Goal: Information Seeking & Learning: Learn about a topic

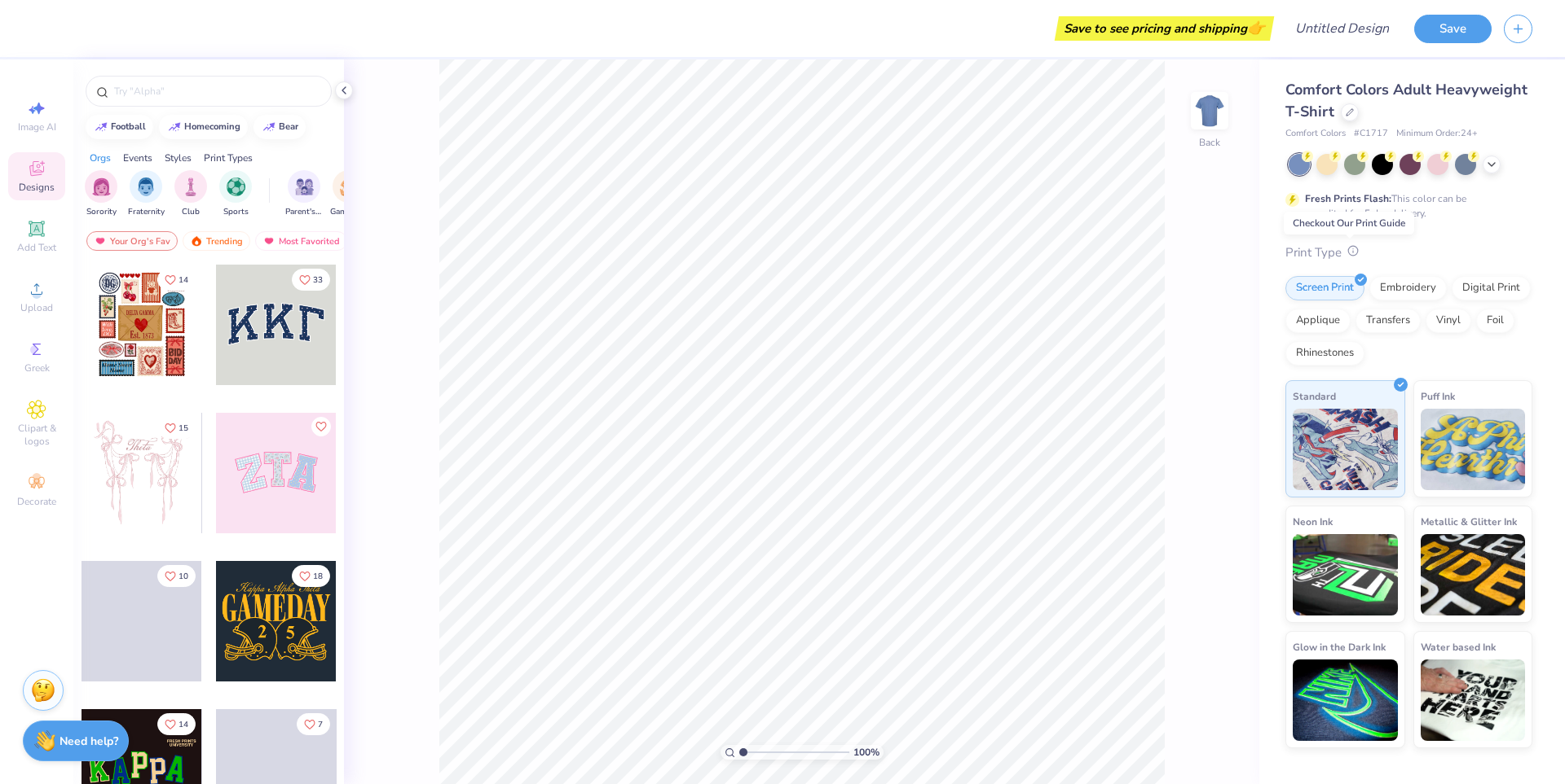
click at [1353, 254] on icon at bounding box center [1353, 251] width 12 height 12
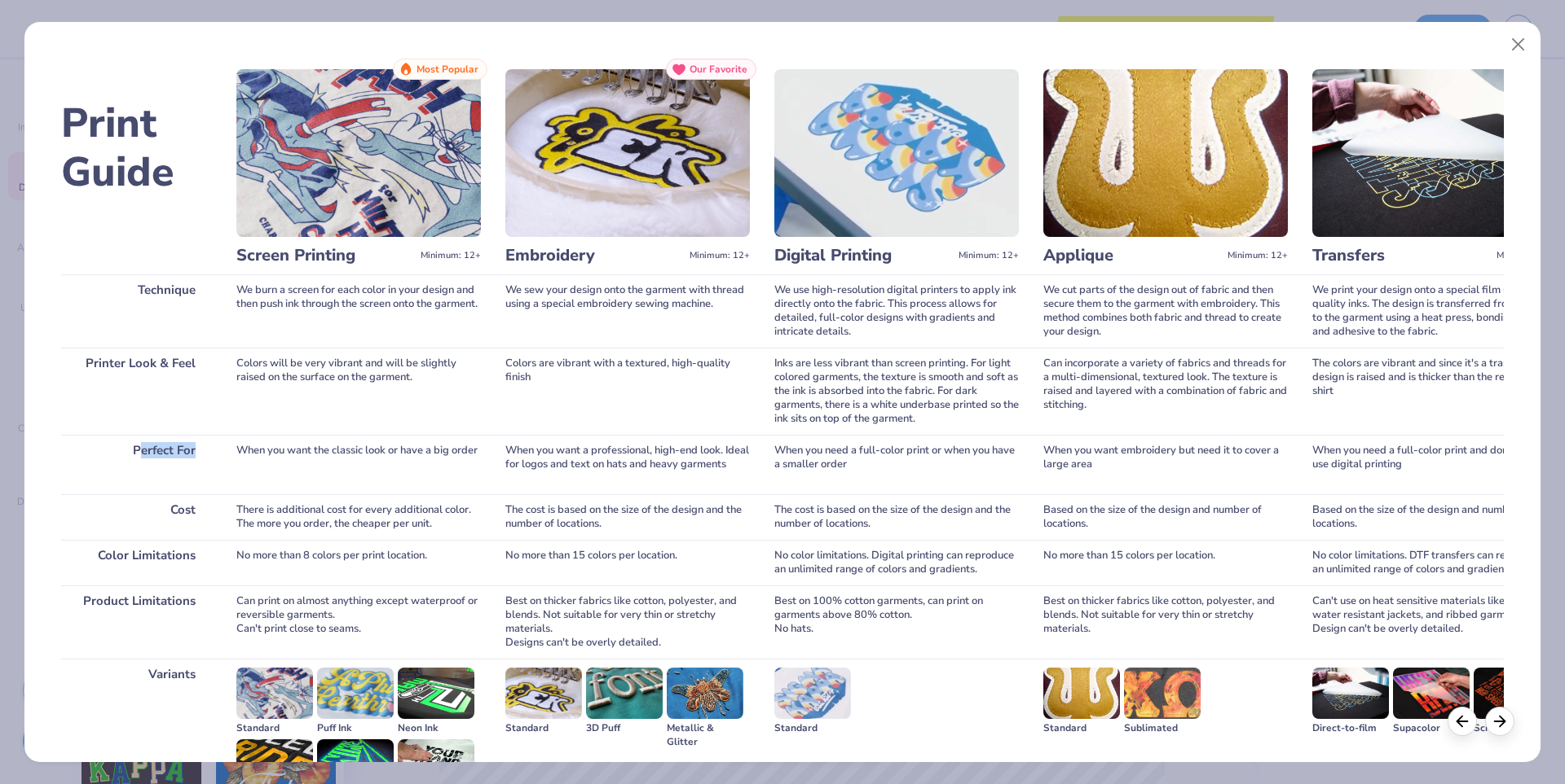
drag, startPoint x: 140, startPoint y: 448, endPoint x: 199, endPoint y: 450, distance: 59.0
click at [199, 450] on div "Perfect For" at bounding box center [136, 465] width 151 height 59
click at [140, 357] on div "Printer Look & Feel" at bounding box center [136, 391] width 151 height 87
click at [184, 504] on div "Cost" at bounding box center [136, 517] width 151 height 46
click at [181, 560] on div "Color Limitations" at bounding box center [136, 562] width 151 height 46
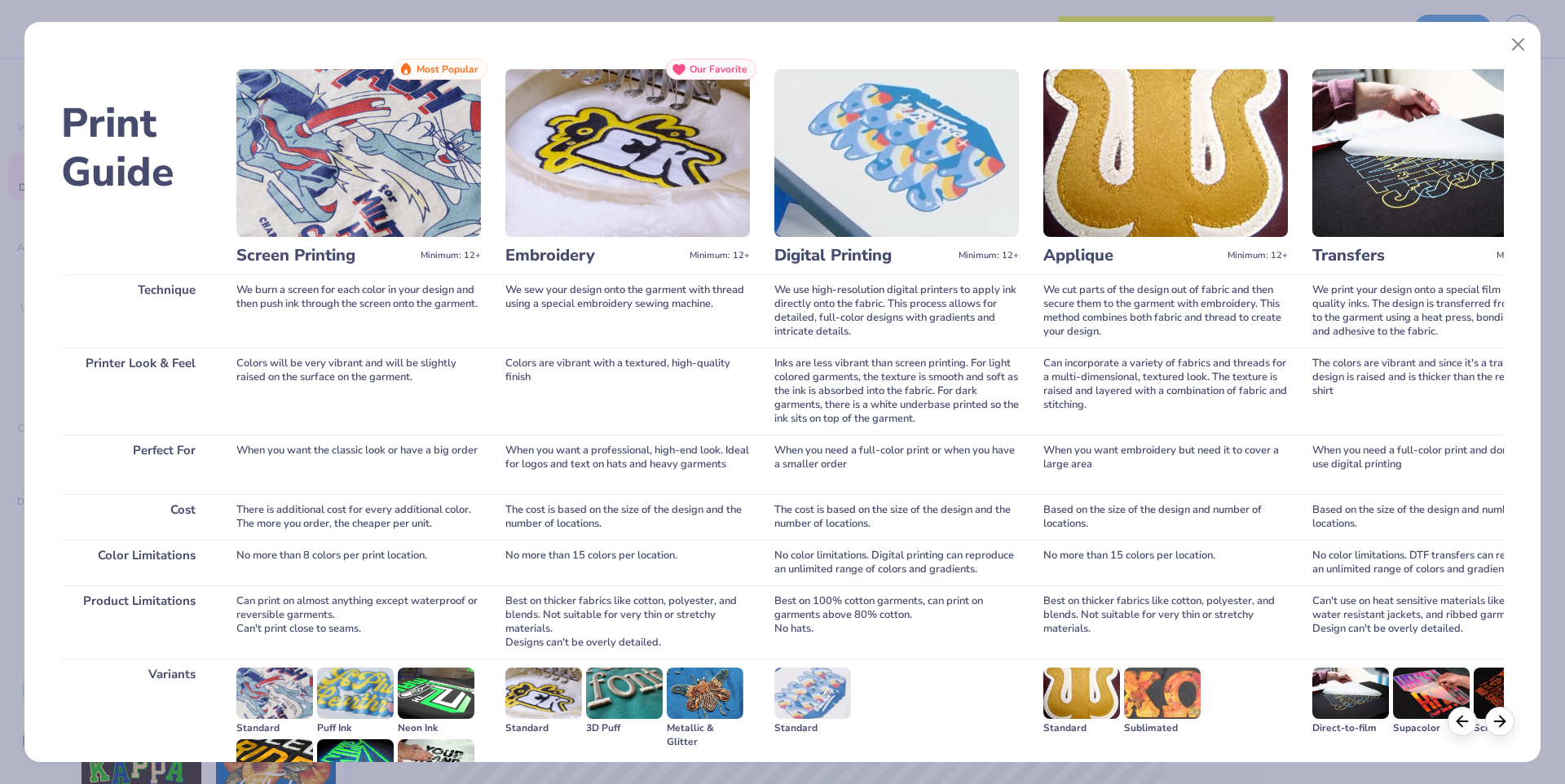
drag, startPoint x: 193, startPoint y: 617, endPoint x: 192, endPoint y: 570, distance: 47.0
click at [192, 617] on div "Product Limitations" at bounding box center [136, 621] width 151 height 73
click at [194, 450] on div "Perfect For" at bounding box center [136, 465] width 151 height 59
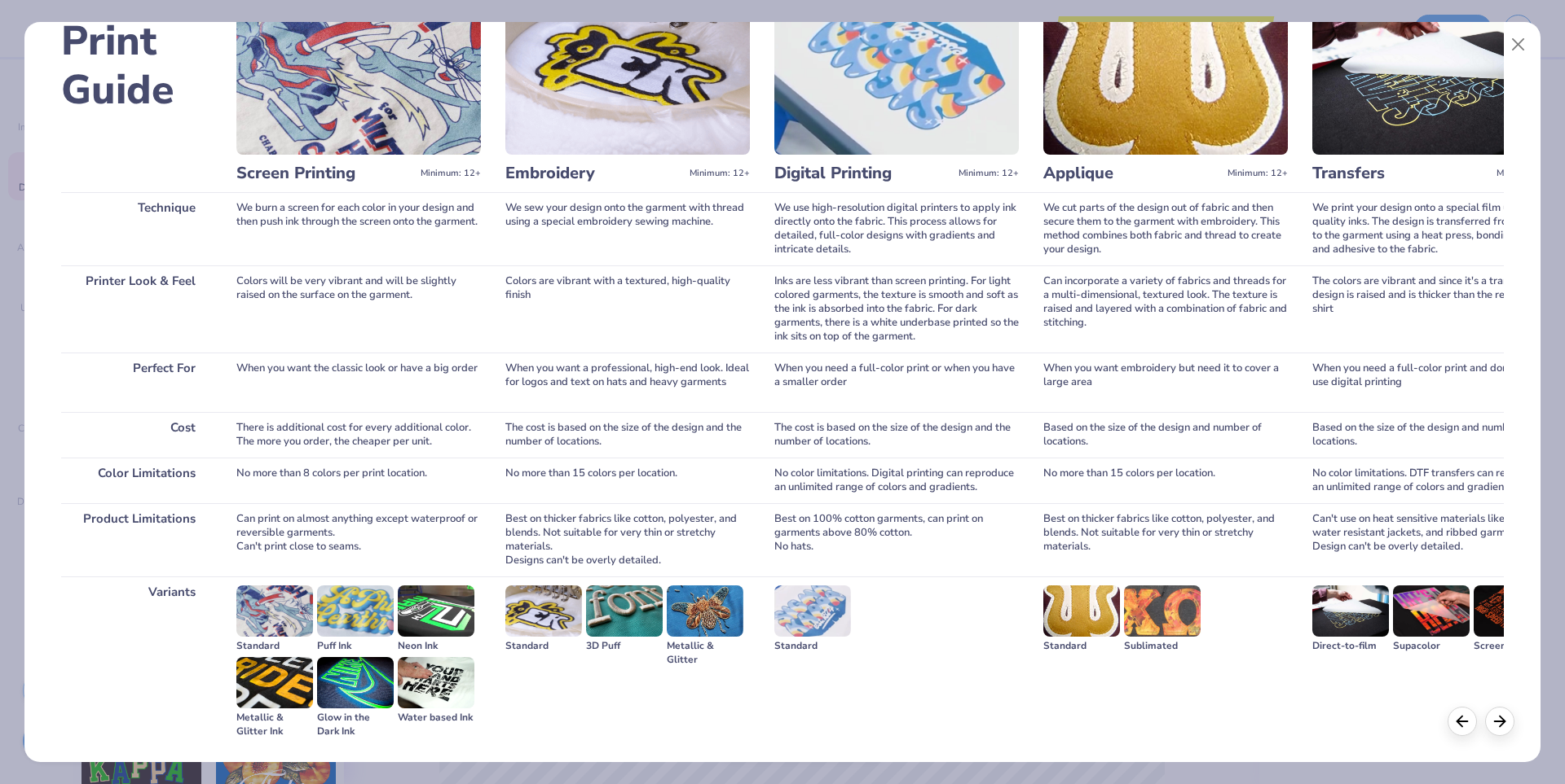
scroll to position [103, 0]
